Goal: Find specific page/section: Find specific page/section

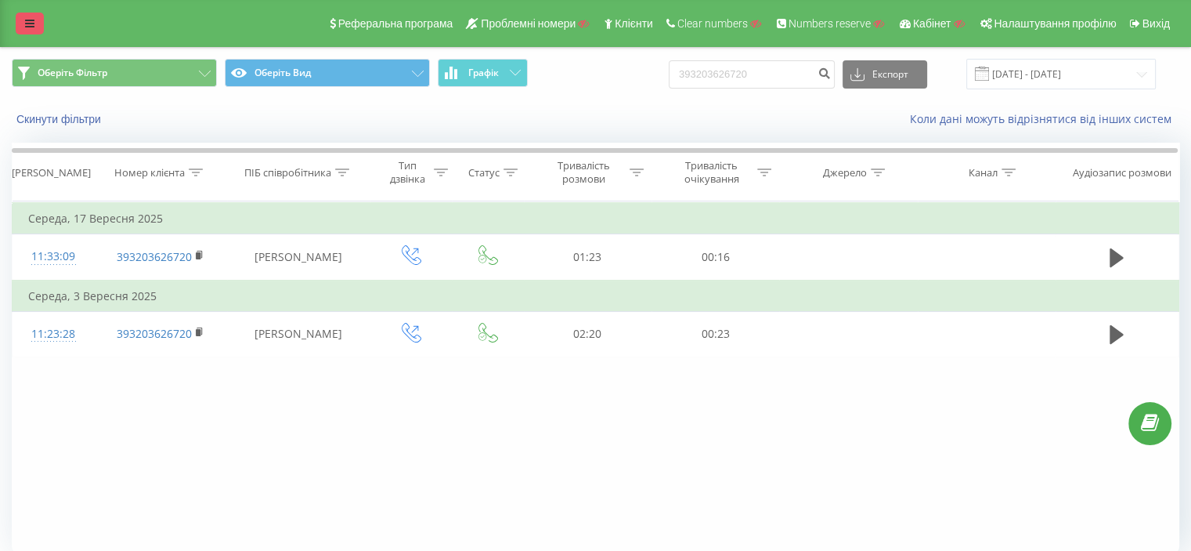
click at [16, 24] on link at bounding box center [30, 24] width 28 height 22
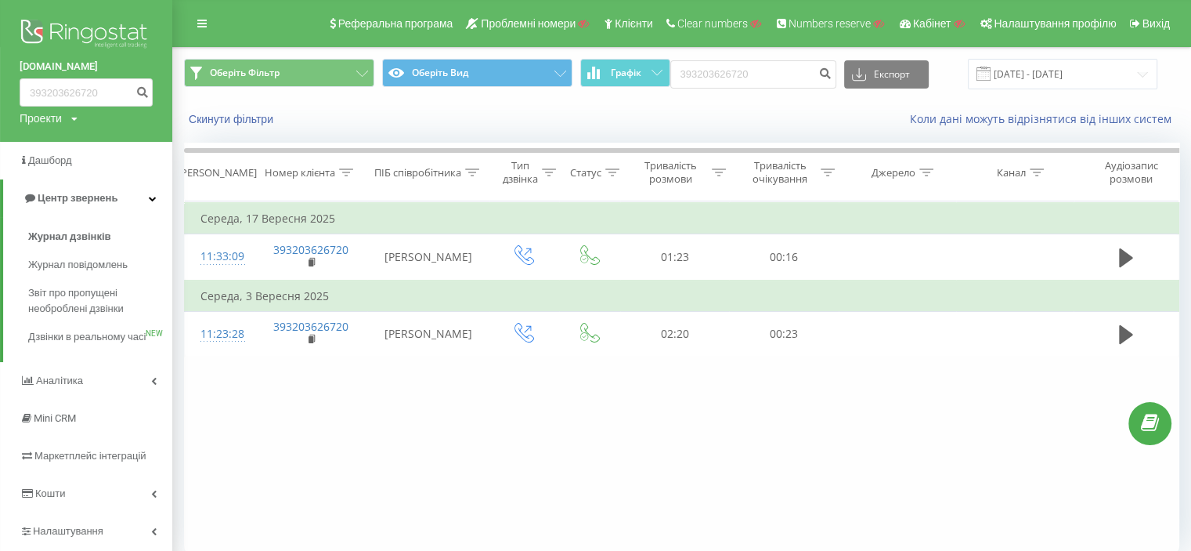
click at [55, 122] on div "Проекти" at bounding box center [41, 118] width 42 height 16
drag, startPoint x: 38, startPoint y: 140, endPoint x: 82, endPoint y: 135, distance: 44.2
click at [38, 140] on input "text" at bounding box center [63, 142] width 78 height 23
paste input "[DOMAIN_NAME]"
type input "[DOMAIN_NAME]"
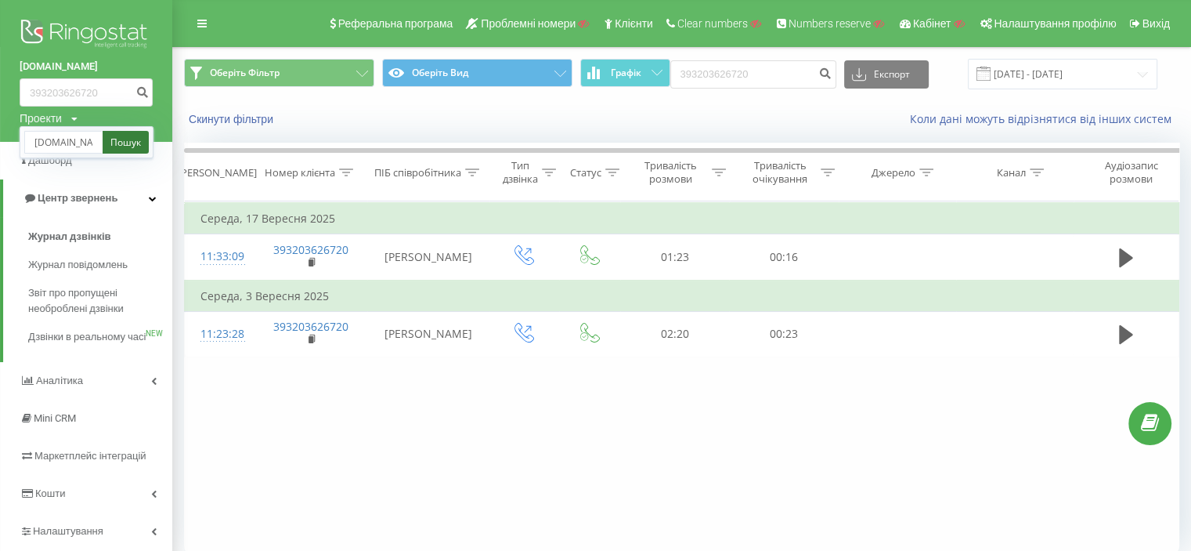
click at [122, 139] on link "Пошук" at bounding box center [126, 142] width 46 height 23
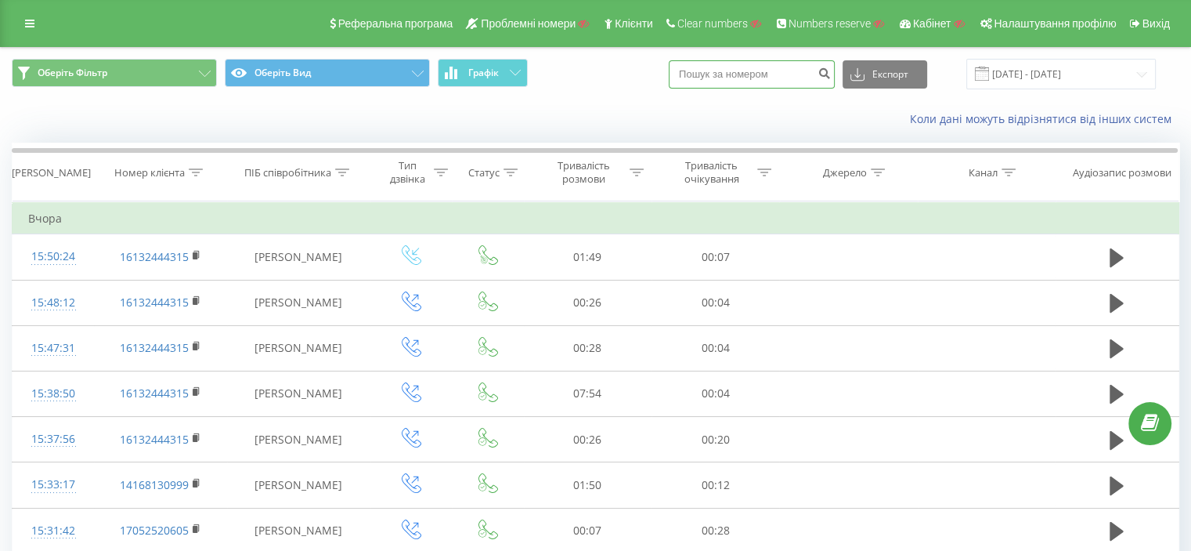
click at [736, 66] on input at bounding box center [752, 74] width 166 height 28
type input "4484"
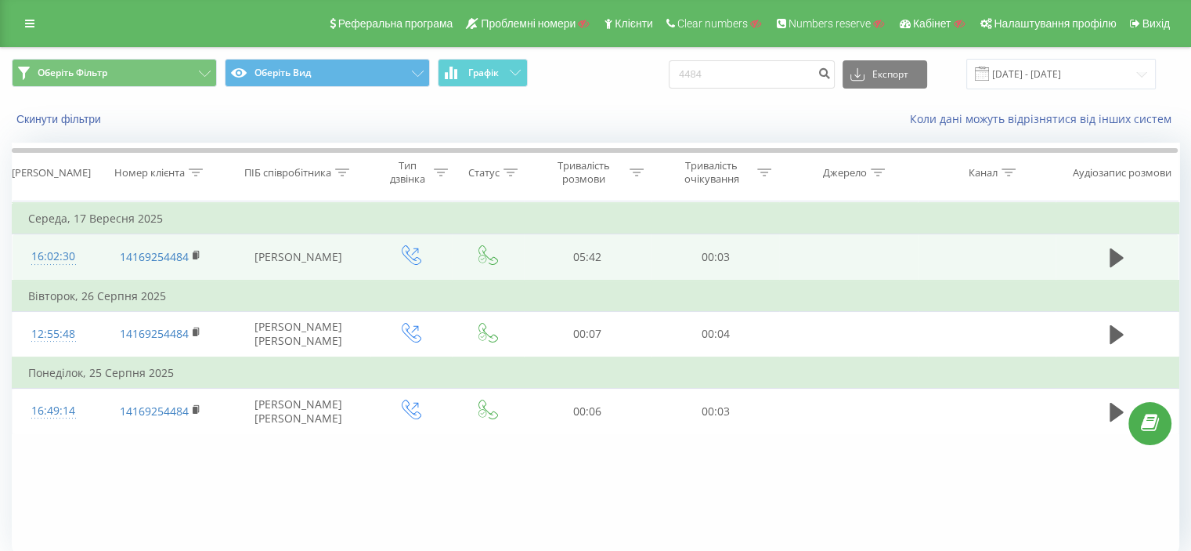
click at [69, 255] on div "16:02:30" at bounding box center [53, 256] width 50 height 31
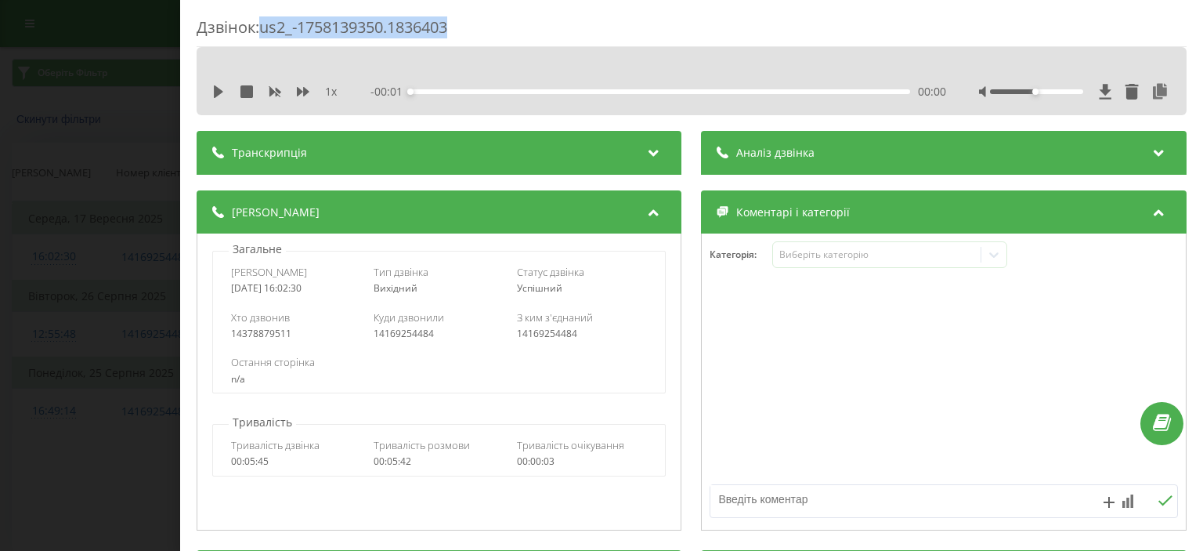
drag, startPoint x: 441, startPoint y: 27, endPoint x: 266, endPoint y: 31, distance: 175.5
click at [266, 31] on div "Дзвінок : us2_-1758139350.1836403" at bounding box center [692, 31] width 990 height 31
copy div "us2_-1758139350.1836403"
